Goal: Transaction & Acquisition: Download file/media

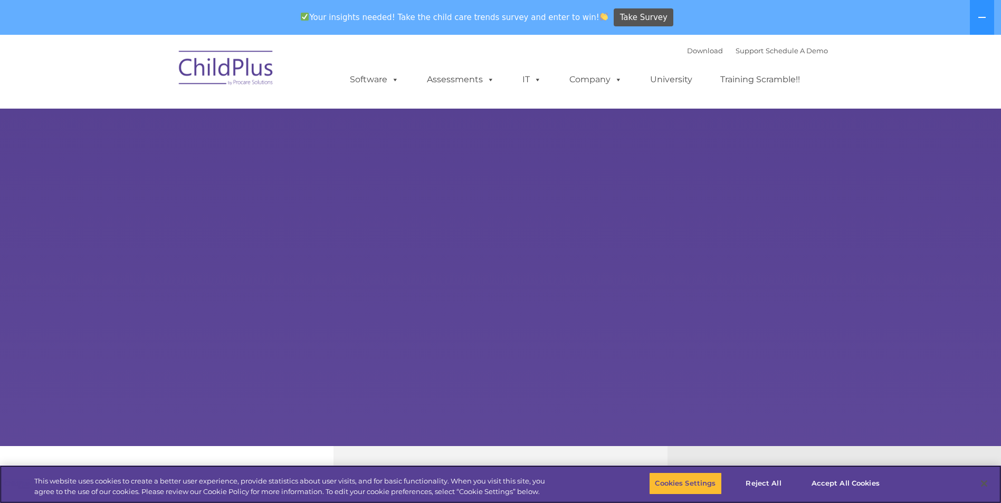
select select "MEDIUM"
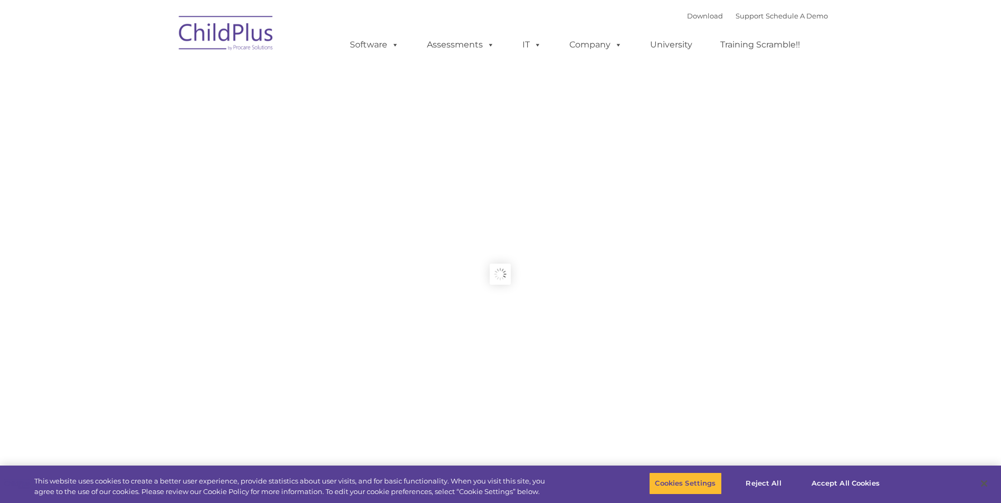
type input ""
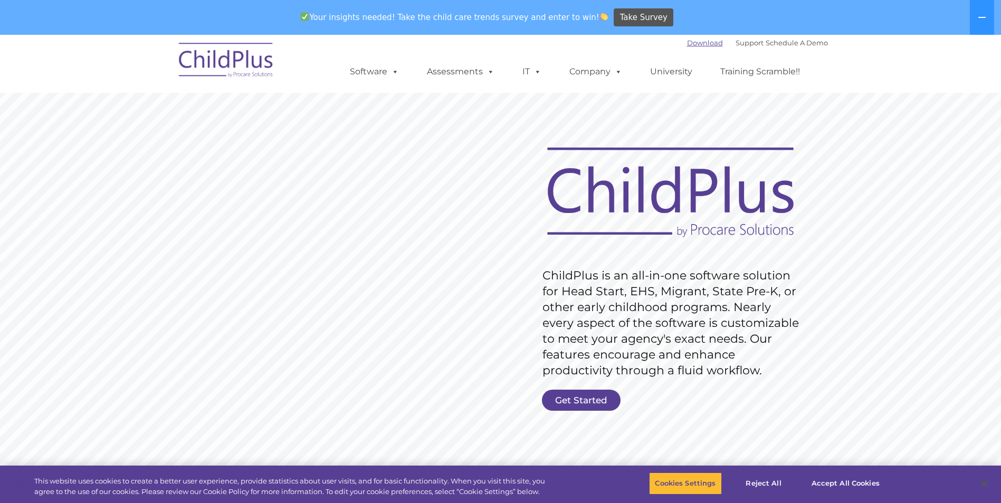
click at [692, 43] on link "Download" at bounding box center [705, 43] width 36 height 8
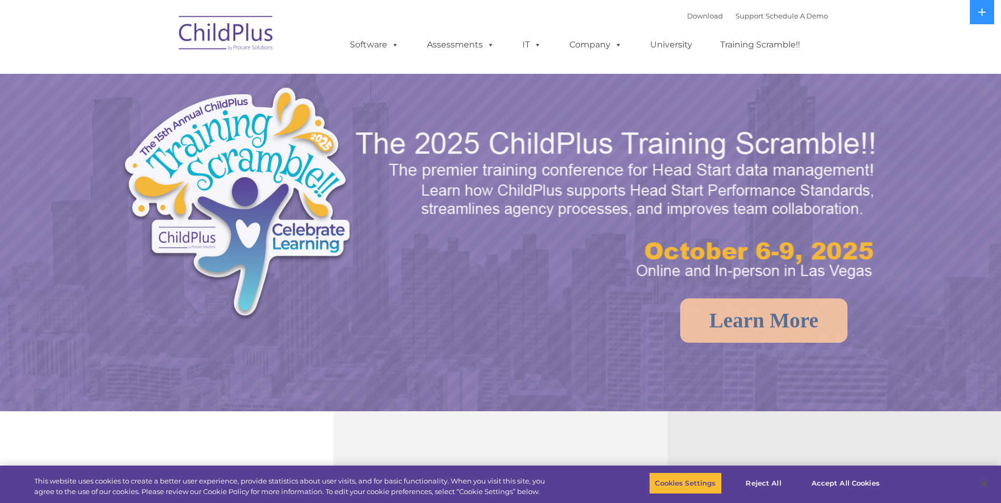
select select "MEDIUM"
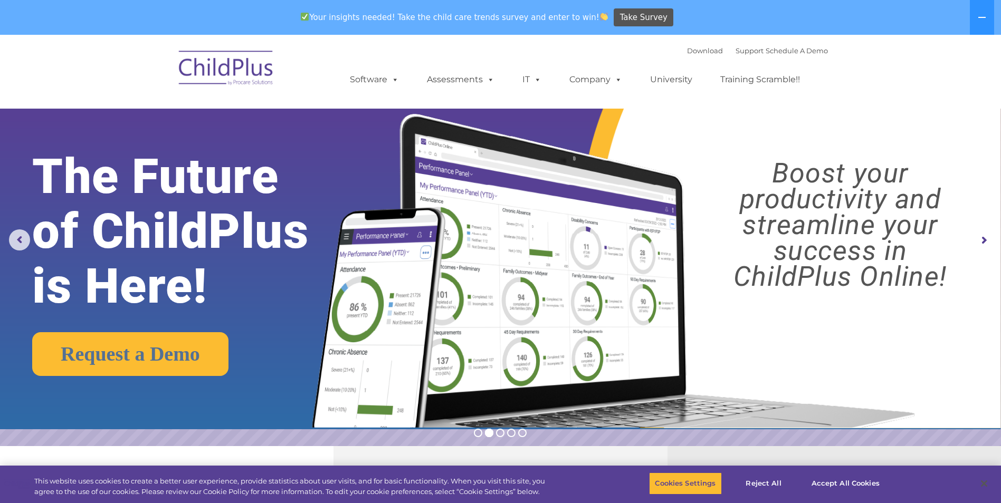
click at [983, 243] on rs-arrow at bounding box center [983, 240] width 21 height 21
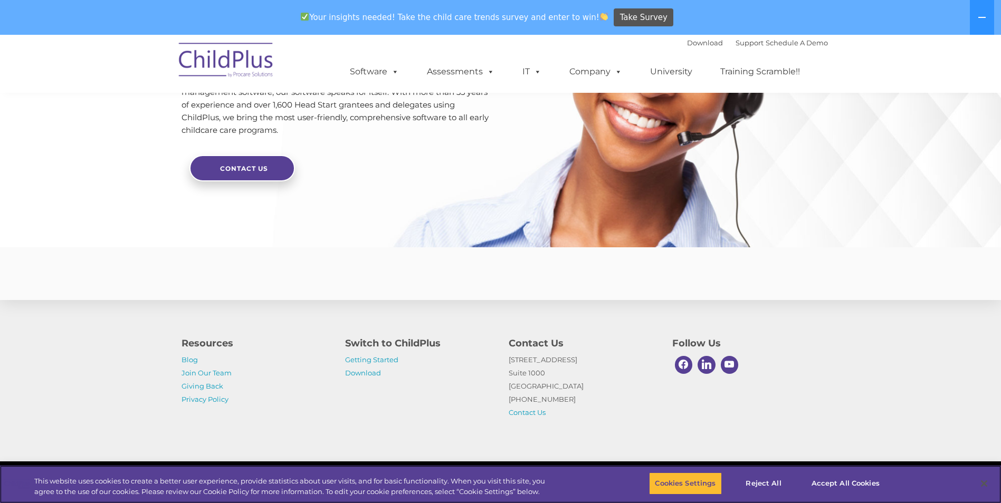
scroll to position [2502, 0]
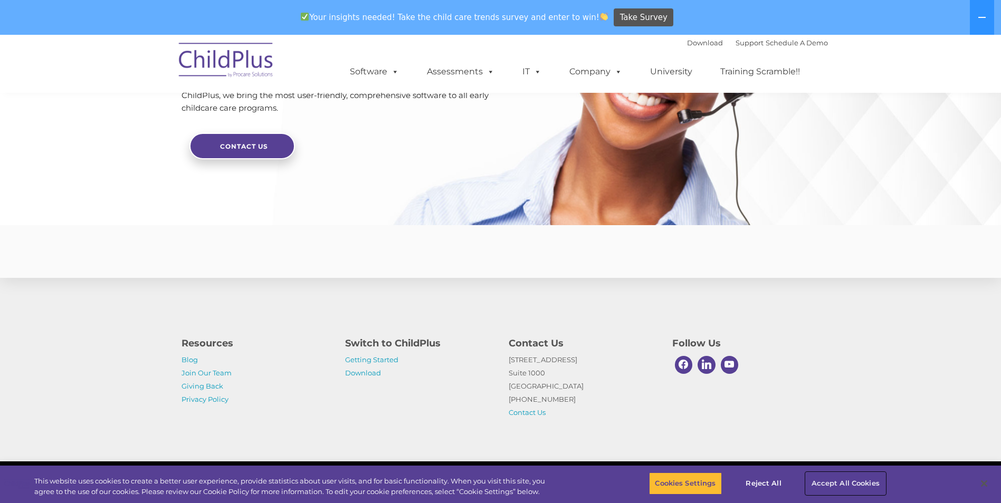
click at [817, 480] on button "Accept All Cookies" at bounding box center [846, 484] width 80 height 22
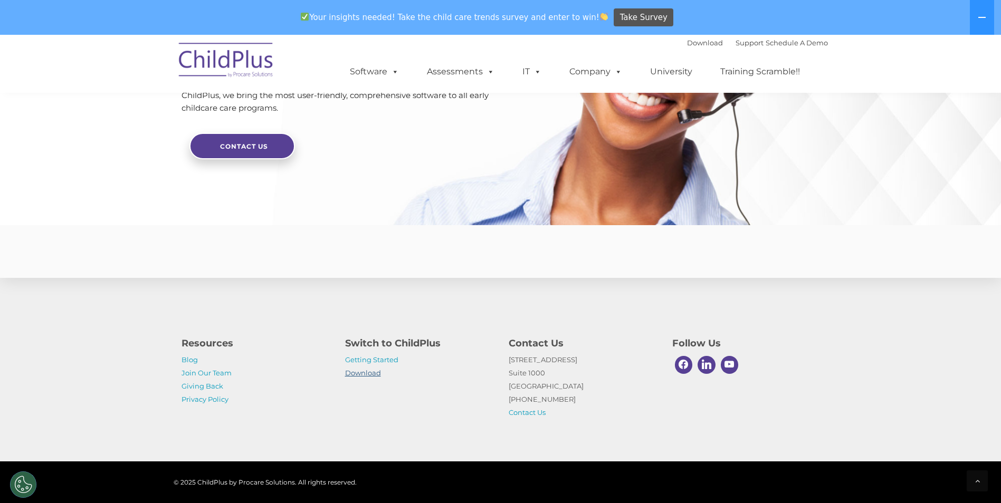
click at [357, 372] on link "Download" at bounding box center [363, 373] width 36 height 8
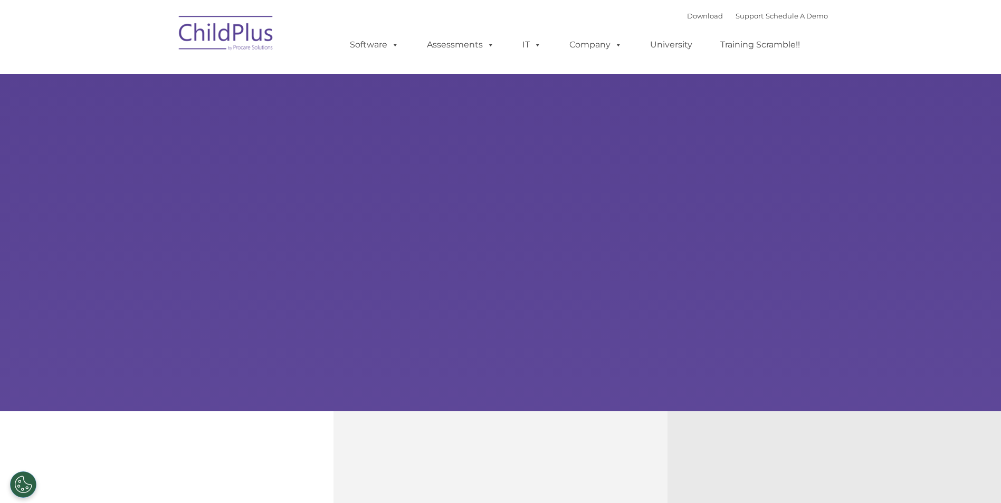
type input ""
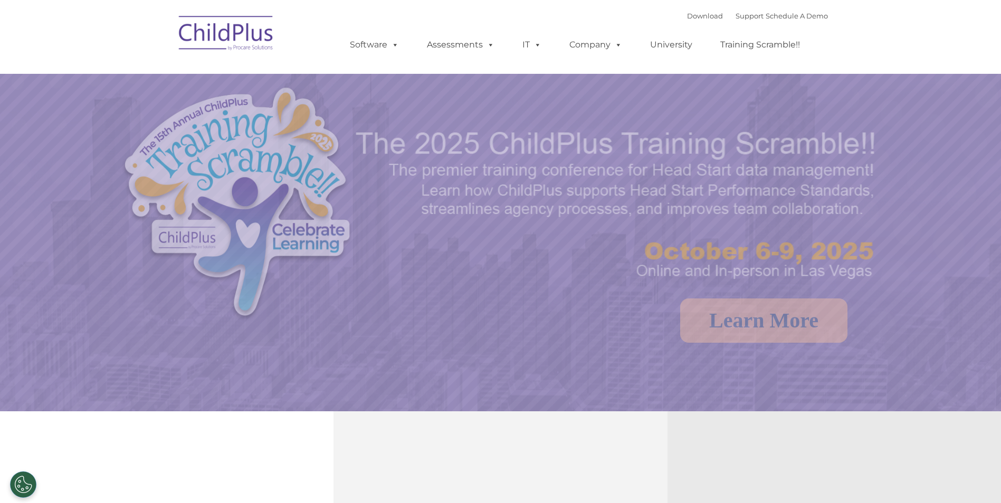
select select "MEDIUM"
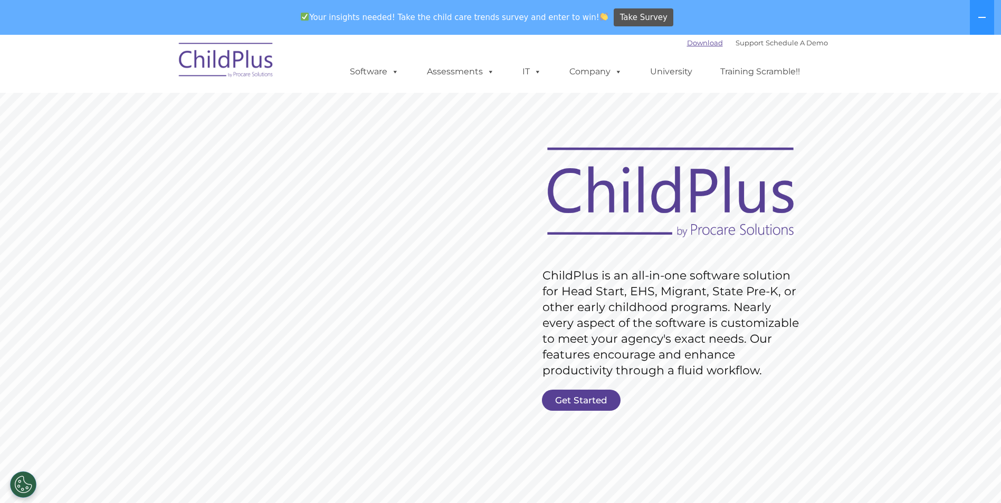
click at [692, 44] on link "Download" at bounding box center [705, 43] width 36 height 8
click at [688, 45] on link "Download" at bounding box center [705, 43] width 36 height 8
